Goal: Task Accomplishment & Management: Manage account settings

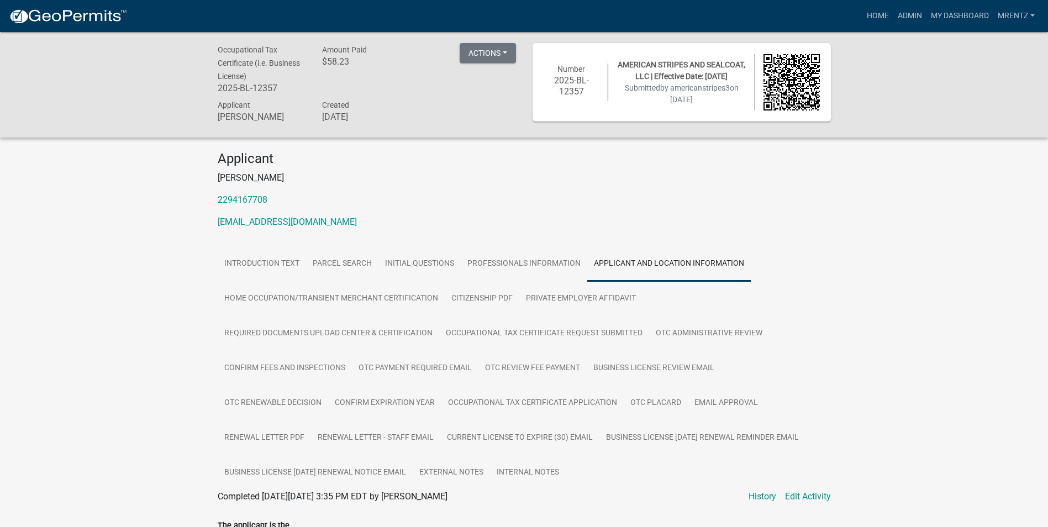
scroll to position [387, 0]
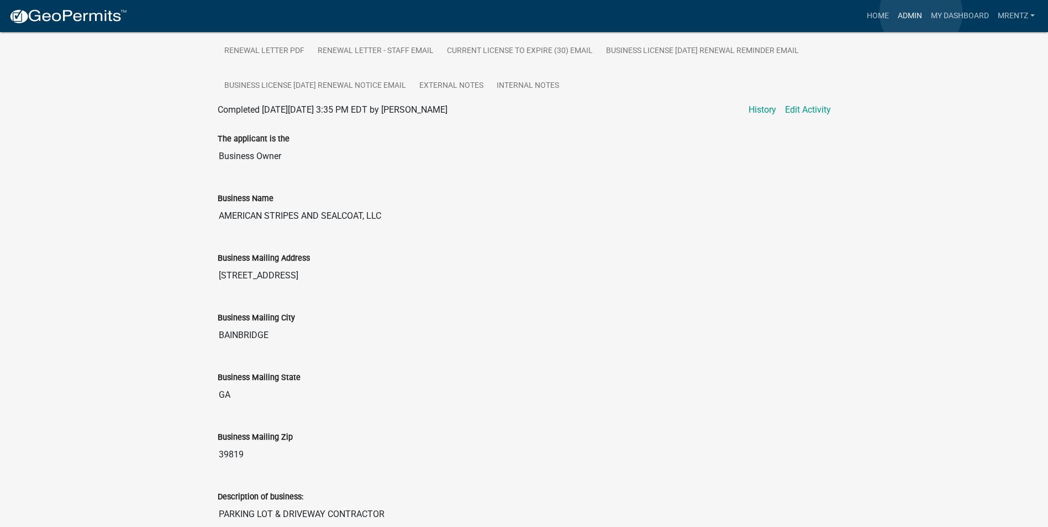
click at [921, 13] on link "Admin" at bounding box center [909, 16] width 33 height 21
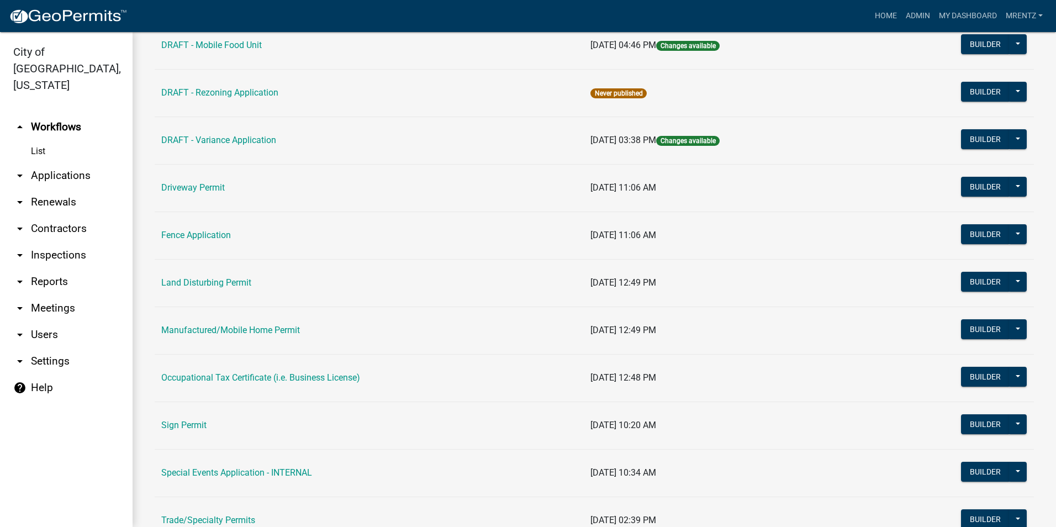
scroll to position [550, 0]
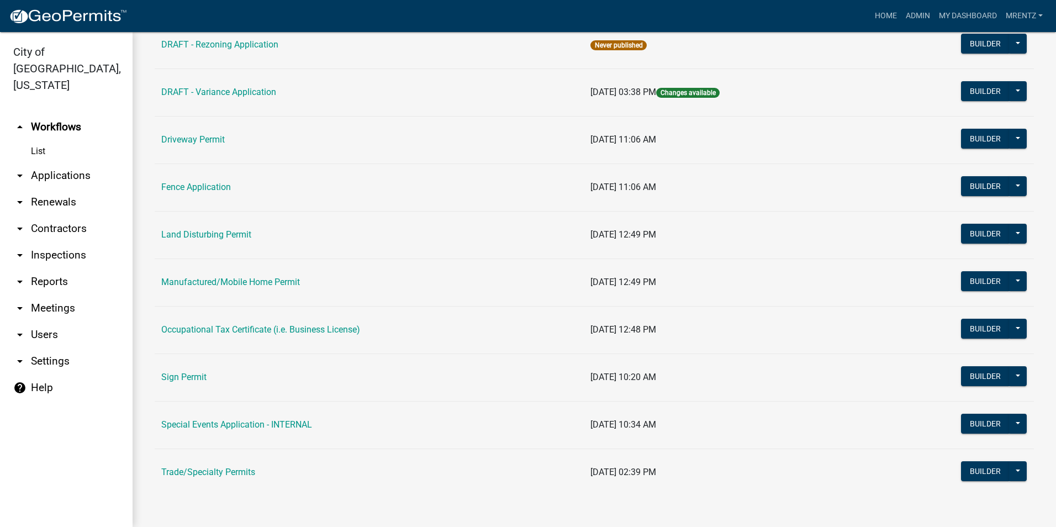
click at [296, 335] on td "Occupational Tax Certificate (i.e. Business License)" at bounding box center [369, 330] width 429 height 48
click at [298, 330] on link "Occupational Tax Certificate (i.e. Business License)" at bounding box center [260, 329] width 199 height 10
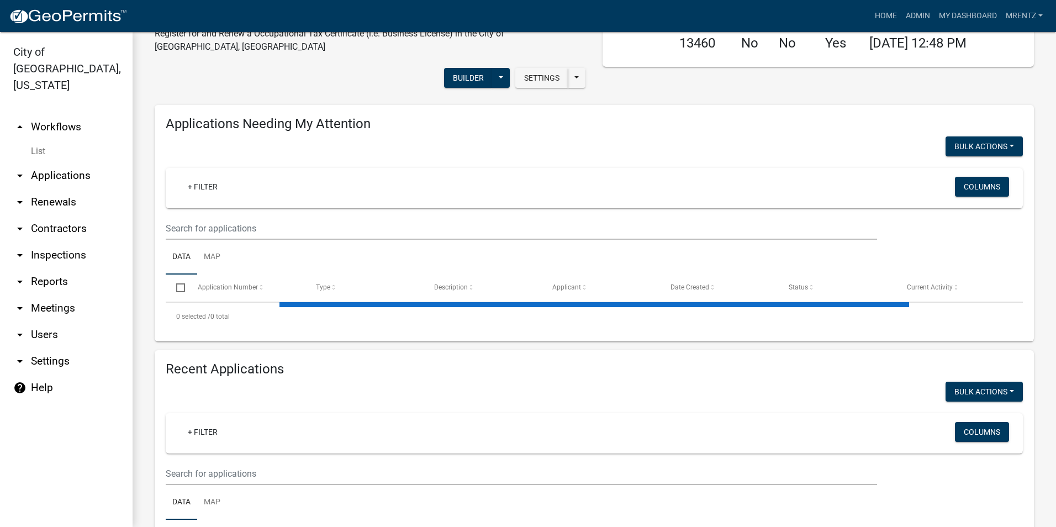
select select "3: 100"
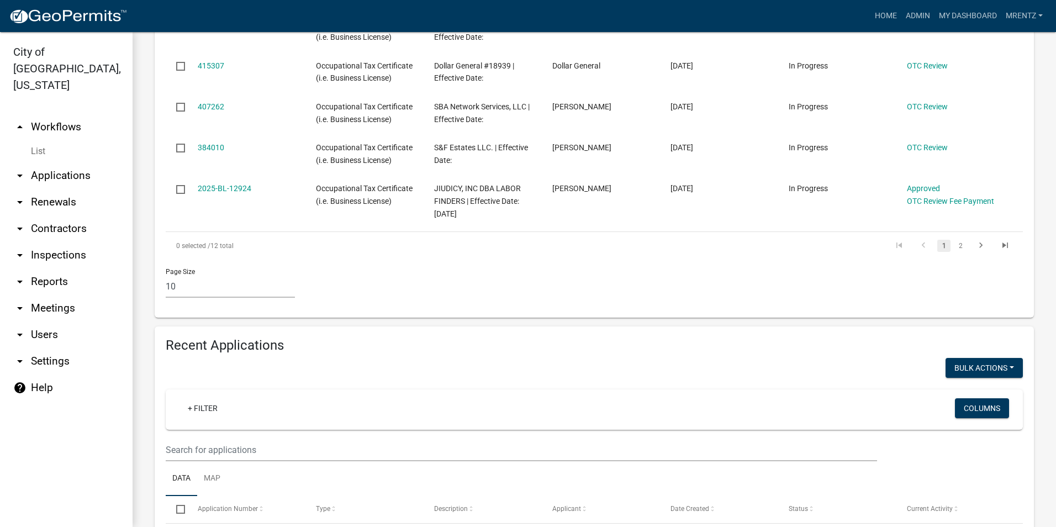
scroll to position [635, 0]
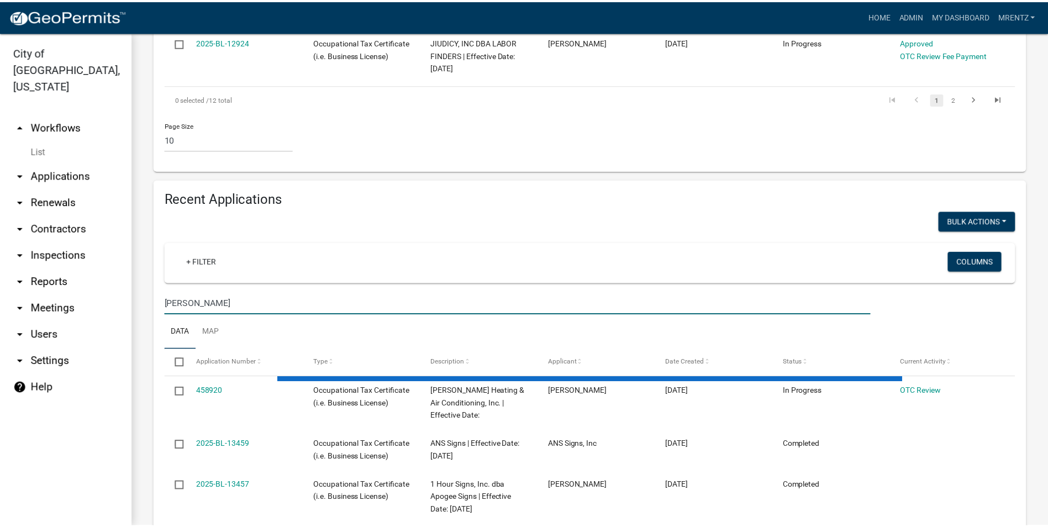
scroll to position [718, 0]
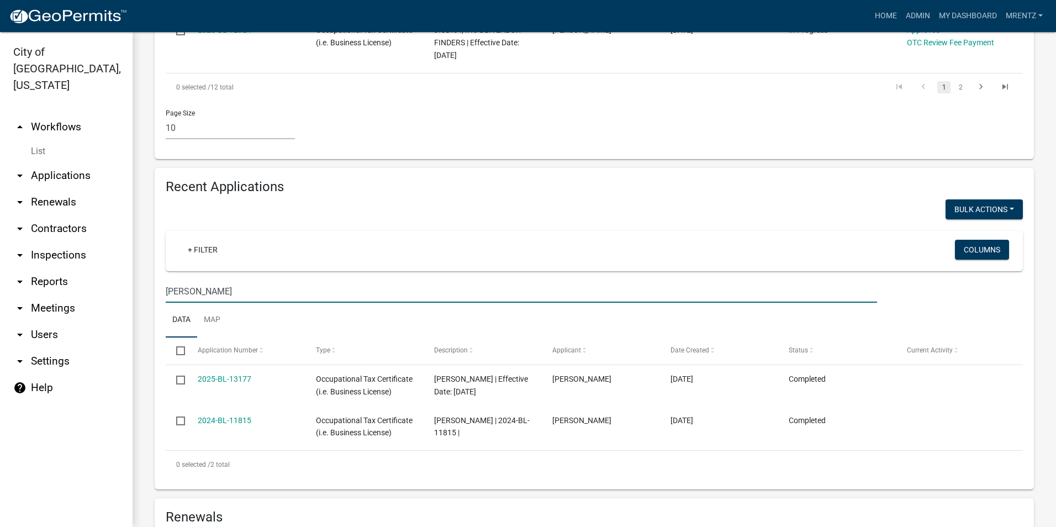
type input "[PERSON_NAME]"
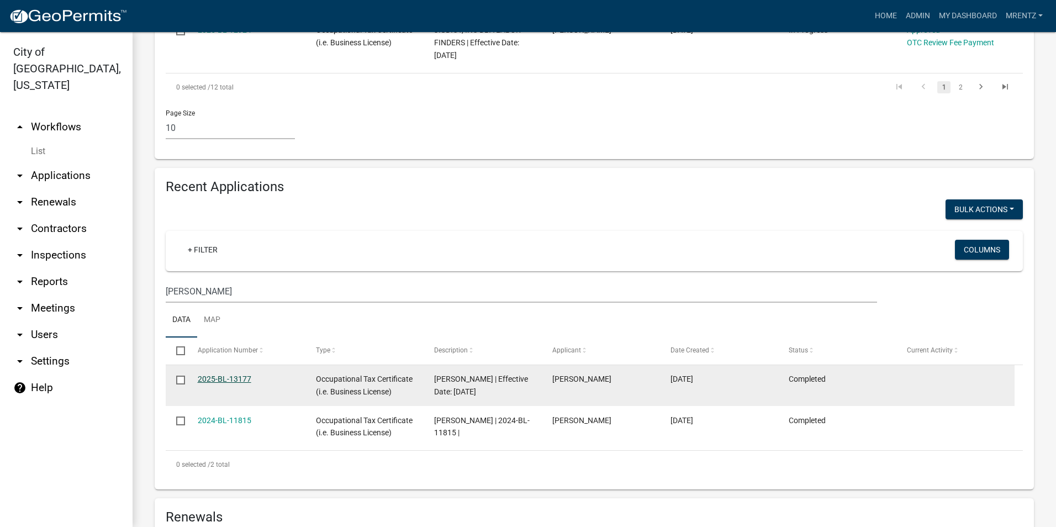
click at [241, 375] on link "2025-BL-13177" at bounding box center [225, 379] width 54 height 9
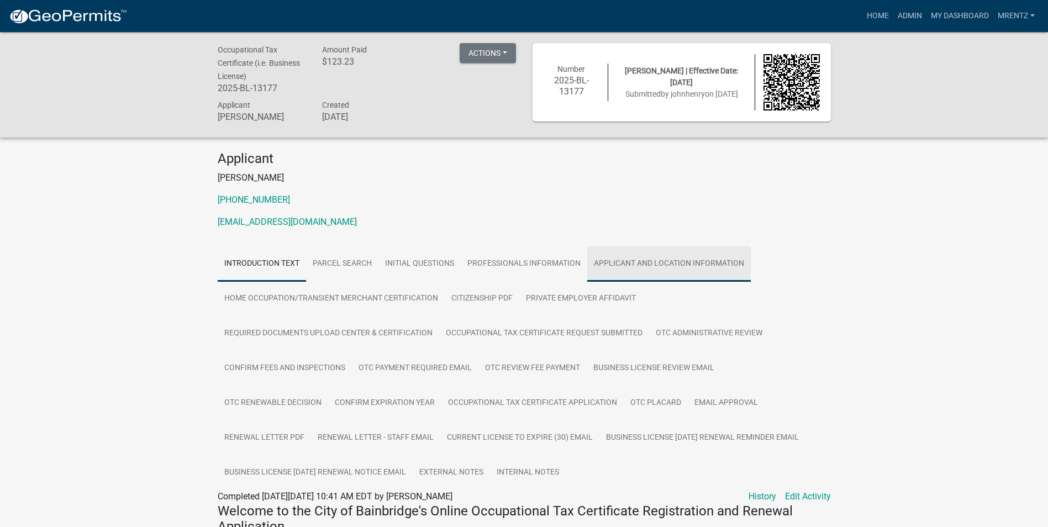
click at [610, 264] on link "Applicant and Location Information" at bounding box center [669, 263] width 164 height 35
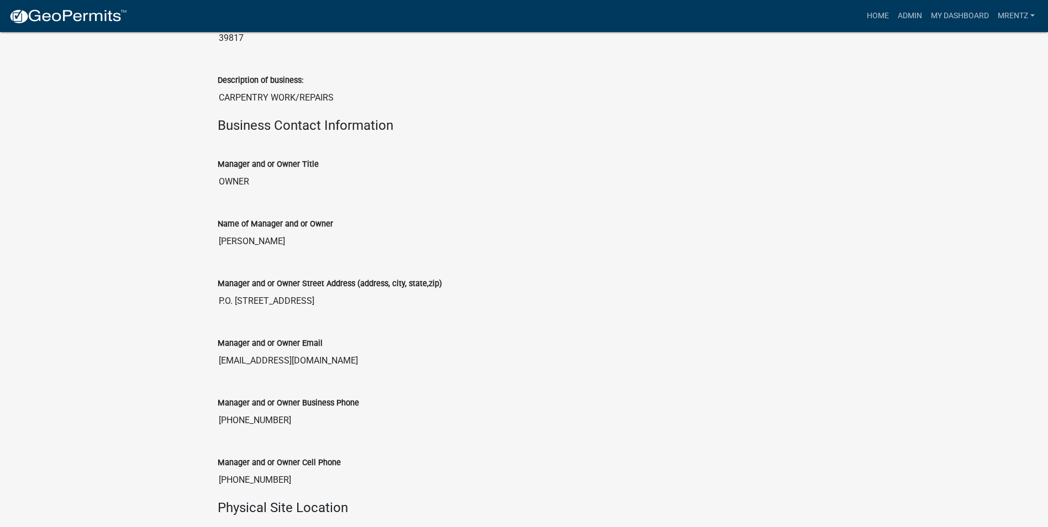
scroll to position [815, 0]
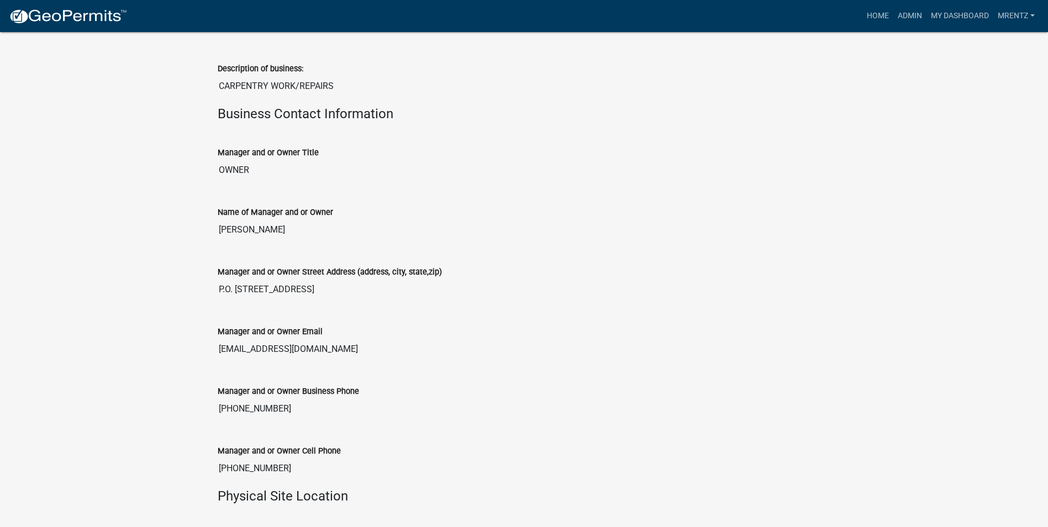
drag, startPoint x: 322, startPoint y: 383, endPoint x: 198, endPoint y: 383, distance: 123.7
click at [198, 383] on div "Occupational Tax Certificate (i.e. Business License) 2025-BL-13177 Amount Paid …" at bounding box center [524, 325] width 1048 height 2216
drag, startPoint x: 226, startPoint y: 451, endPoint x: 202, endPoint y: 452, distance: 23.8
click at [202, 452] on div "Occupational Tax Certificate (i.e. Business License) 2025-BL-13177 Amount Paid …" at bounding box center [524, 325] width 1048 height 2216
